Goal: Navigation & Orientation: Understand site structure

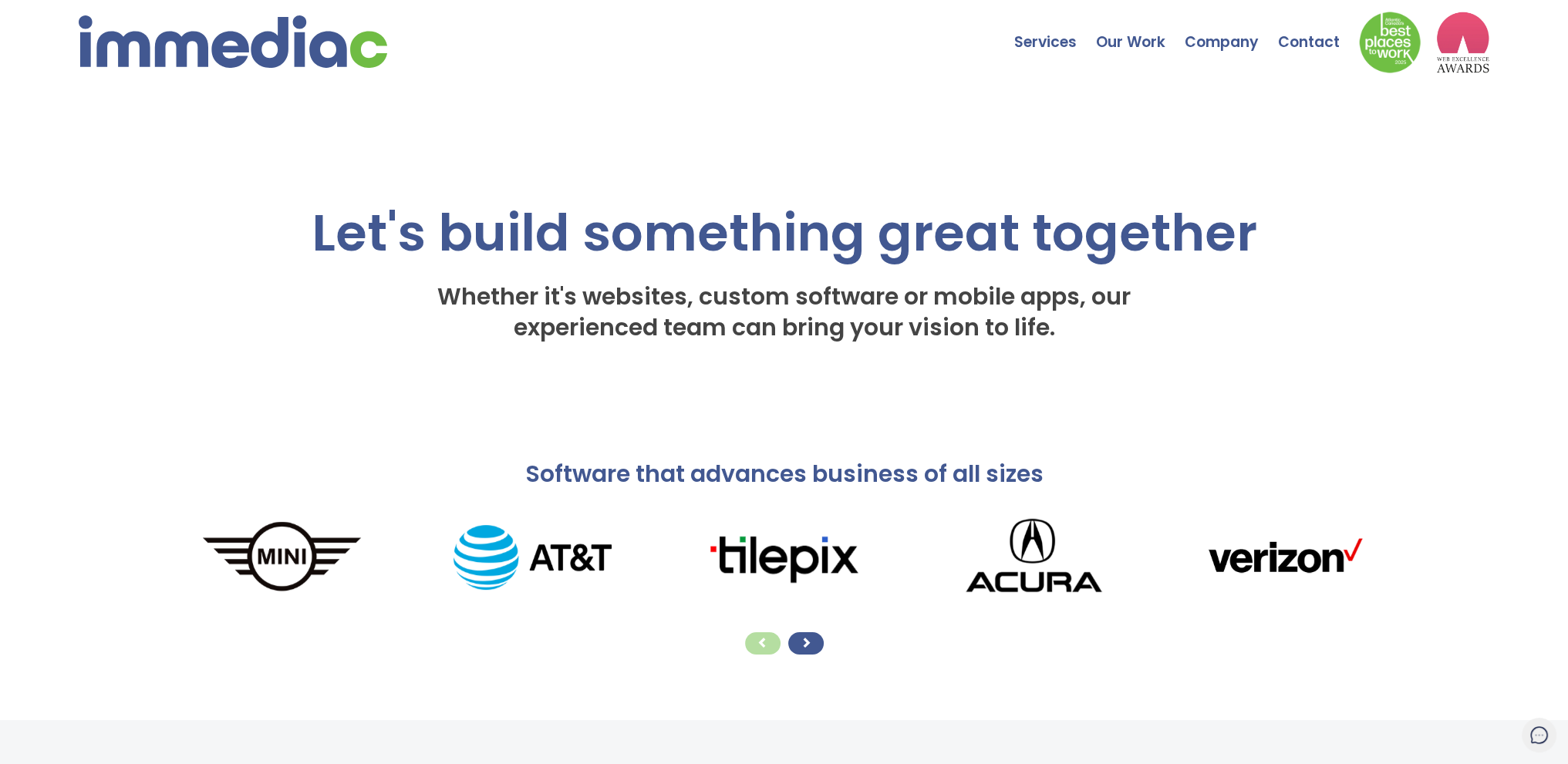
click at [818, 643] on div at bounding box center [806, 643] width 35 height 22
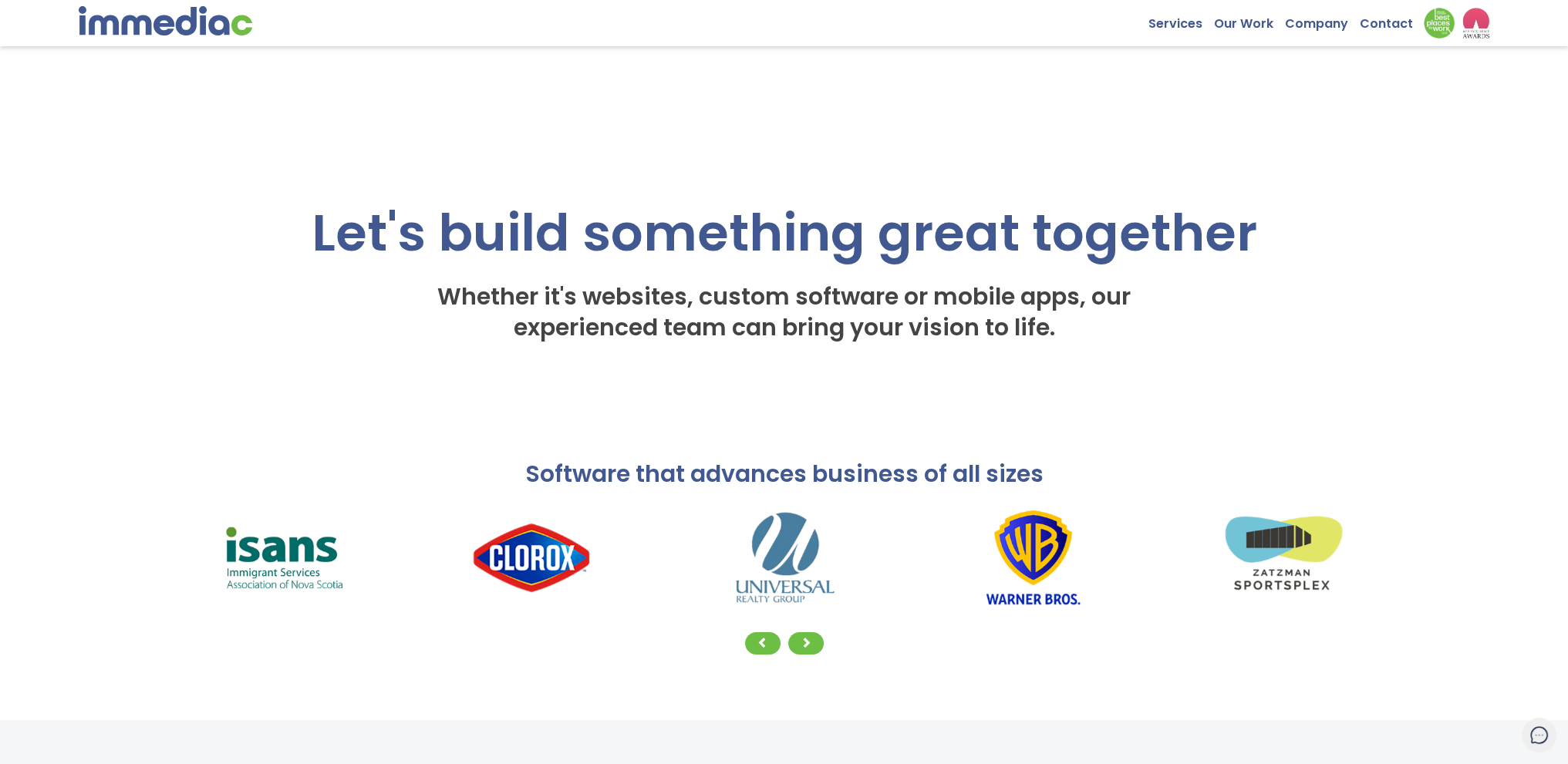
drag, startPoint x: 873, startPoint y: 533, endPoint x: 827, endPoint y: 294, distance: 243.4
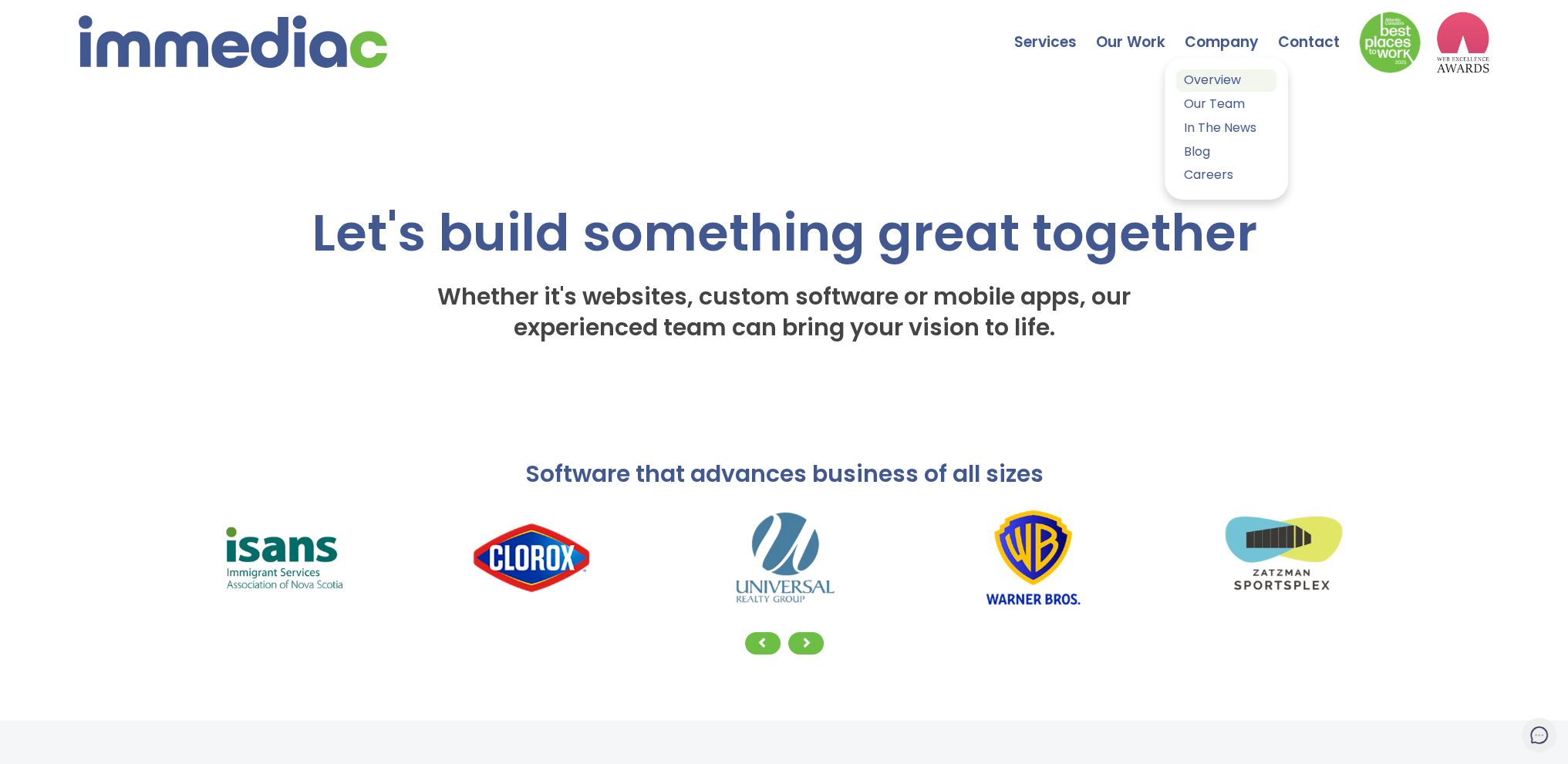
click at [1213, 79] on link "Overview" at bounding box center [1226, 80] width 100 height 22
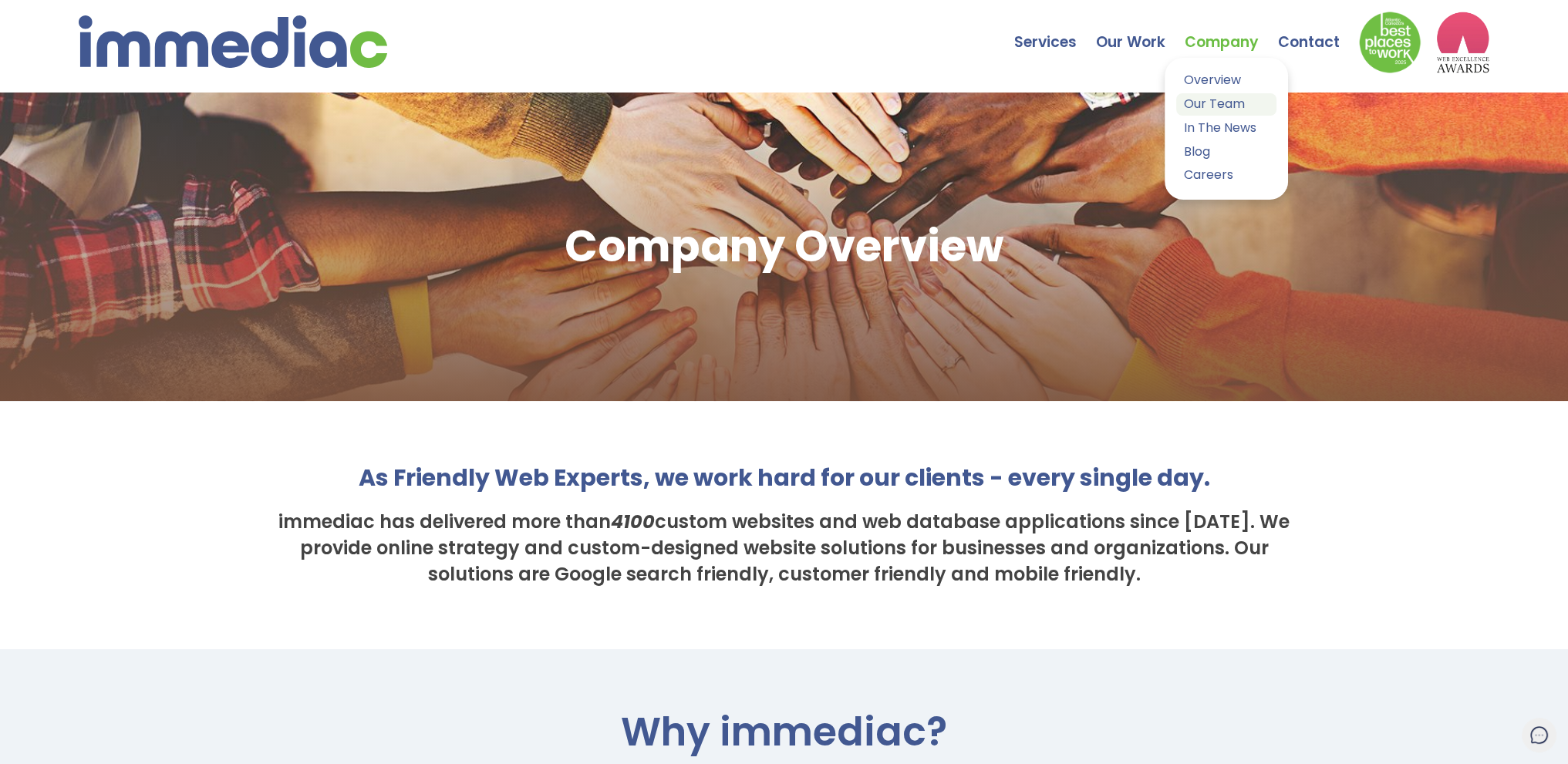
click at [1217, 102] on link "Our Team" at bounding box center [1226, 104] width 100 height 22
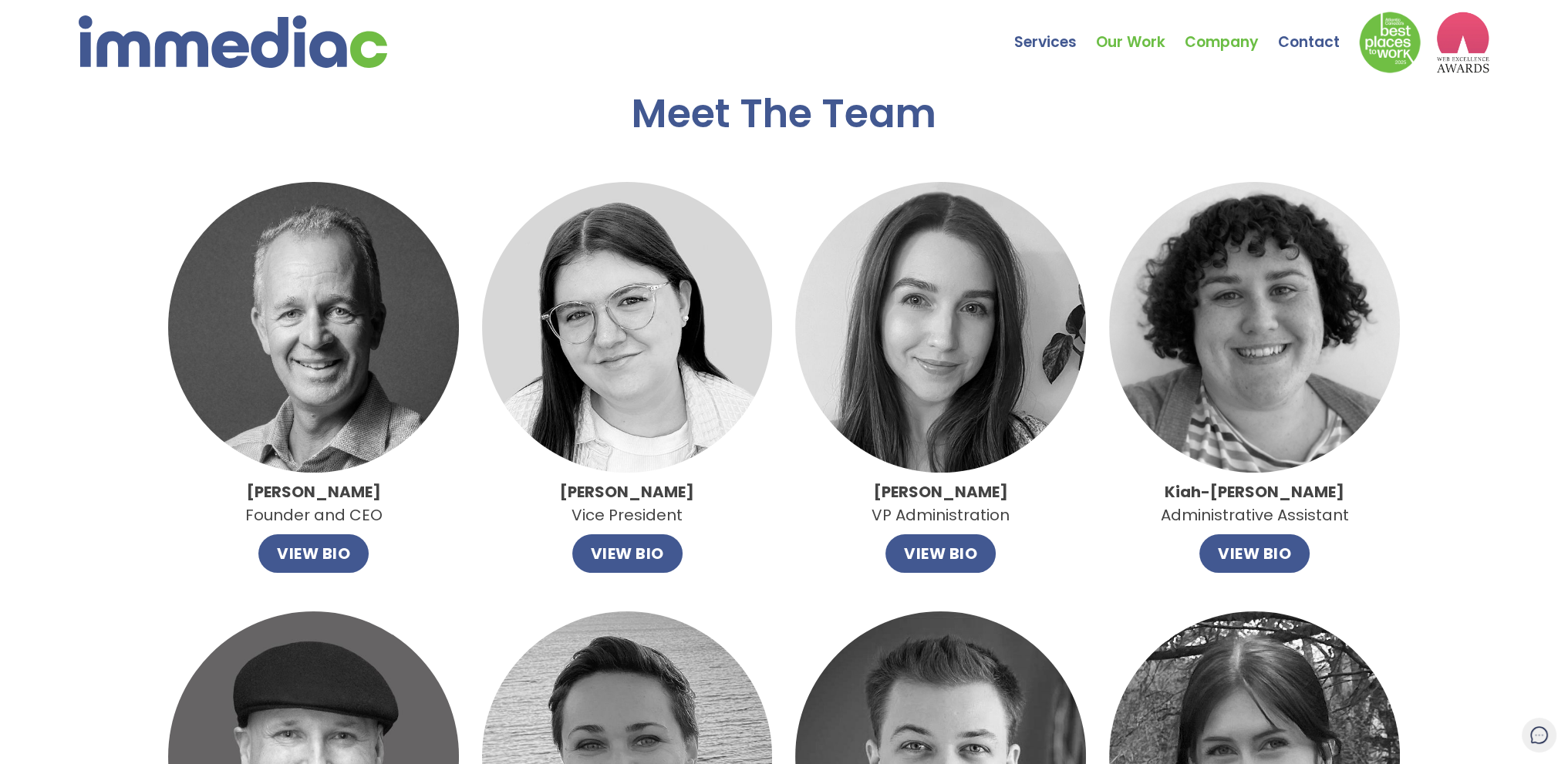
click at [1166, 42] on link "Our Work" at bounding box center [1140, 30] width 88 height 54
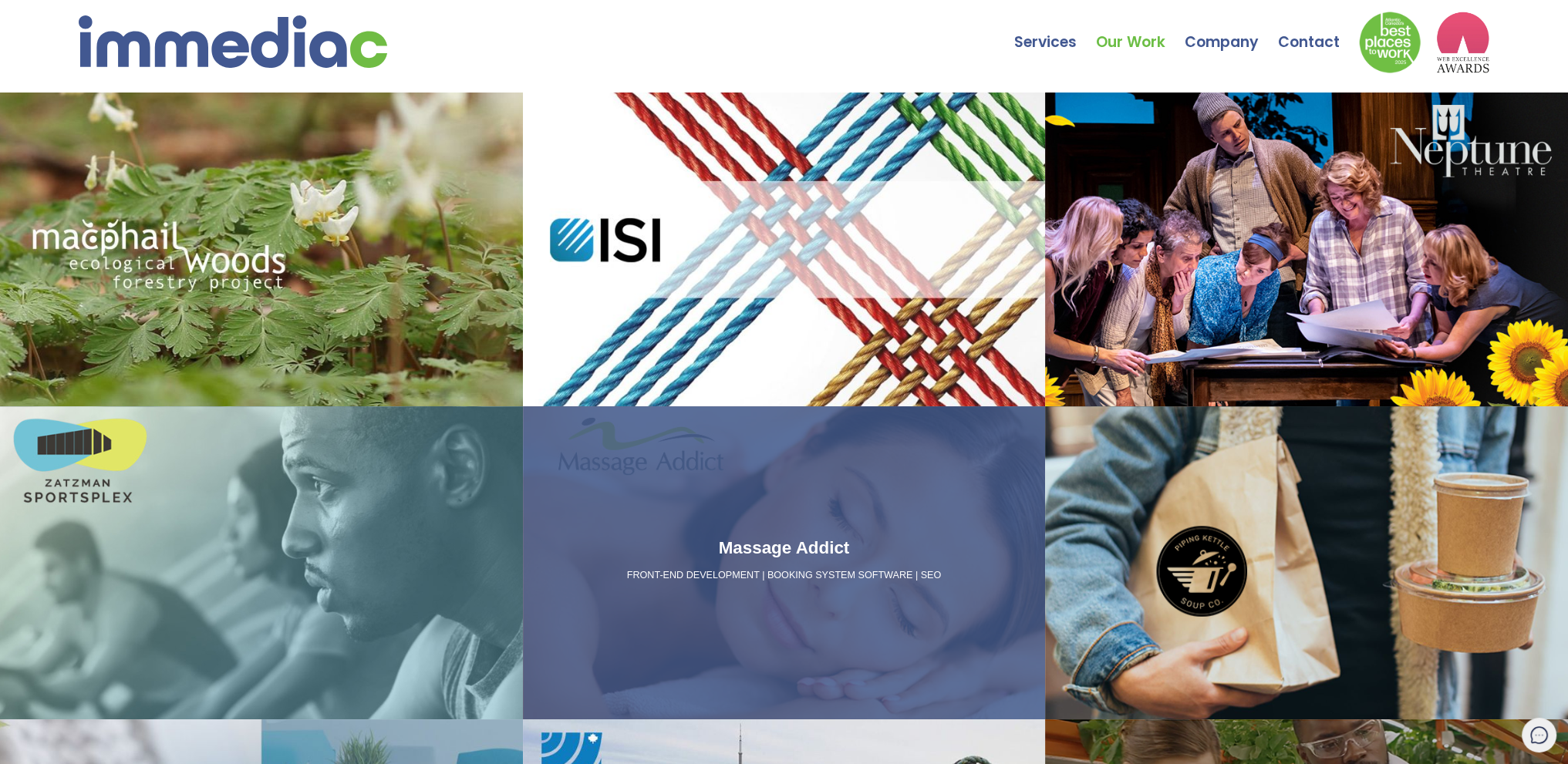
click at [914, 488] on div "Massage Addict FRONT-END DEVELOPMENT | BOOKING SYSTEM SOFTWARE | SEO" at bounding box center [784, 563] width 523 height 314
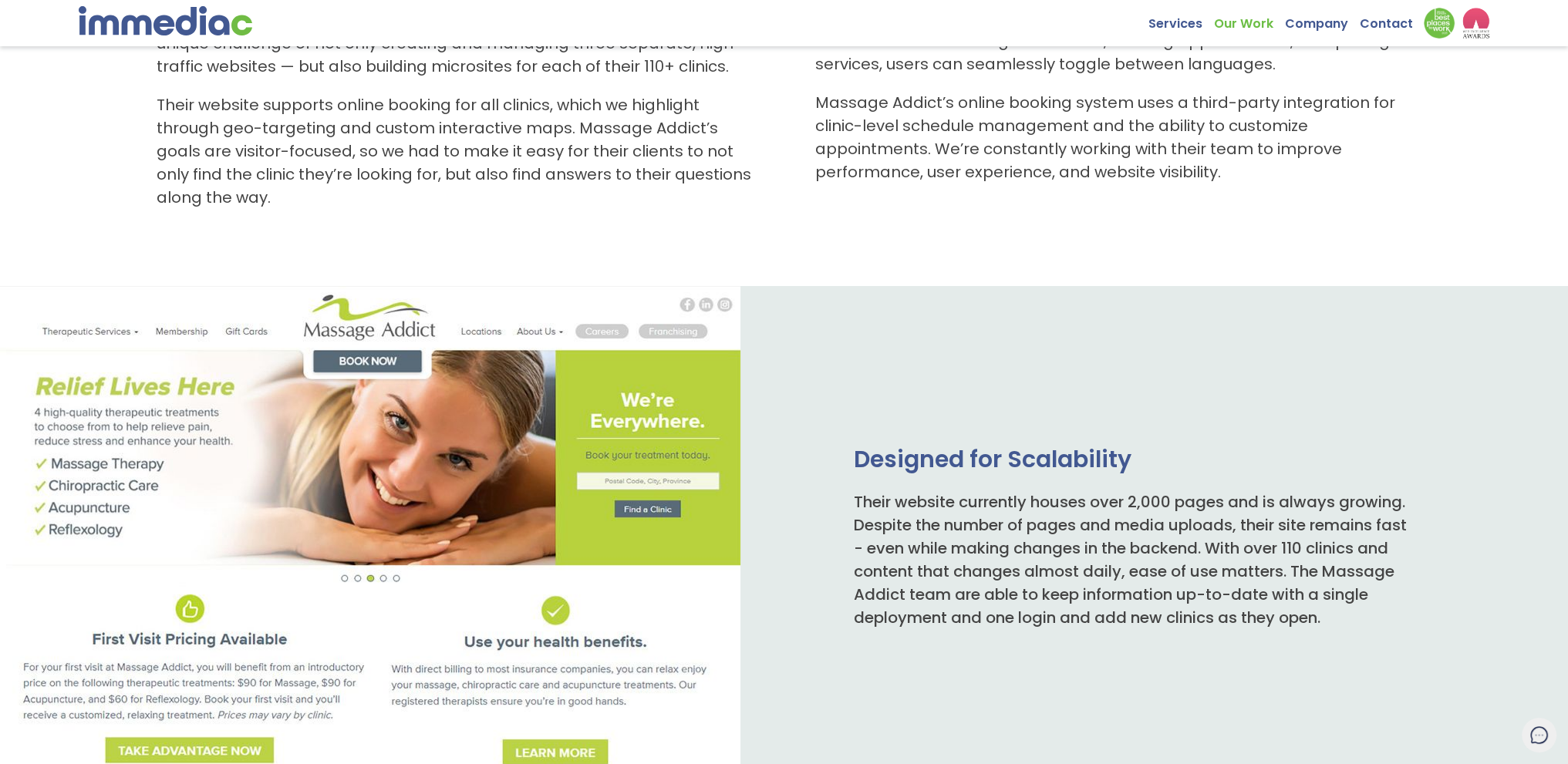
scroll to position [849, 0]
